Goal: Navigation & Orientation: Find specific page/section

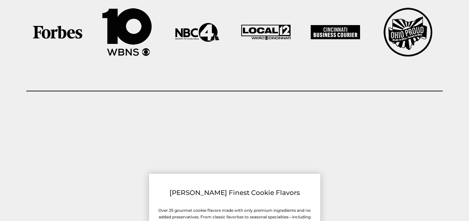
scroll to position [1522, 0]
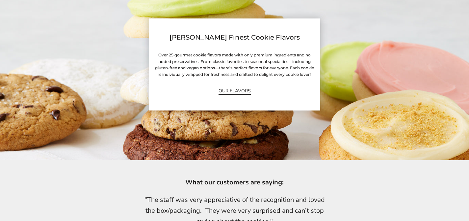
click at [236, 91] on link "OUR FLAVORS" at bounding box center [235, 91] width 32 height 8
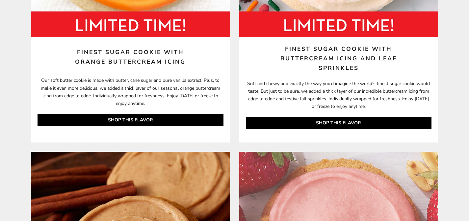
scroll to position [3513, 0]
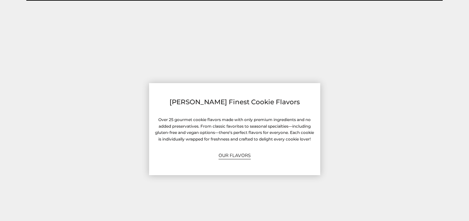
scroll to position [1488, 0]
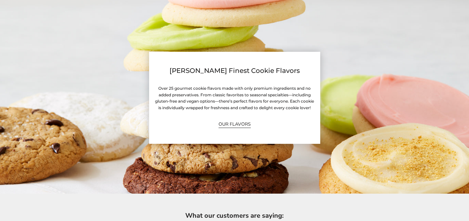
click at [238, 123] on link "OUR FLAVORS" at bounding box center [235, 124] width 32 height 8
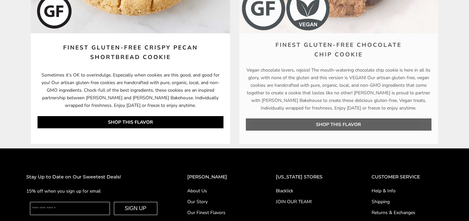
scroll to position [5705, 0]
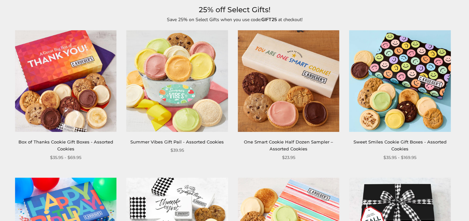
scroll to position [91, 0]
